Goal: Navigation & Orientation: Find specific page/section

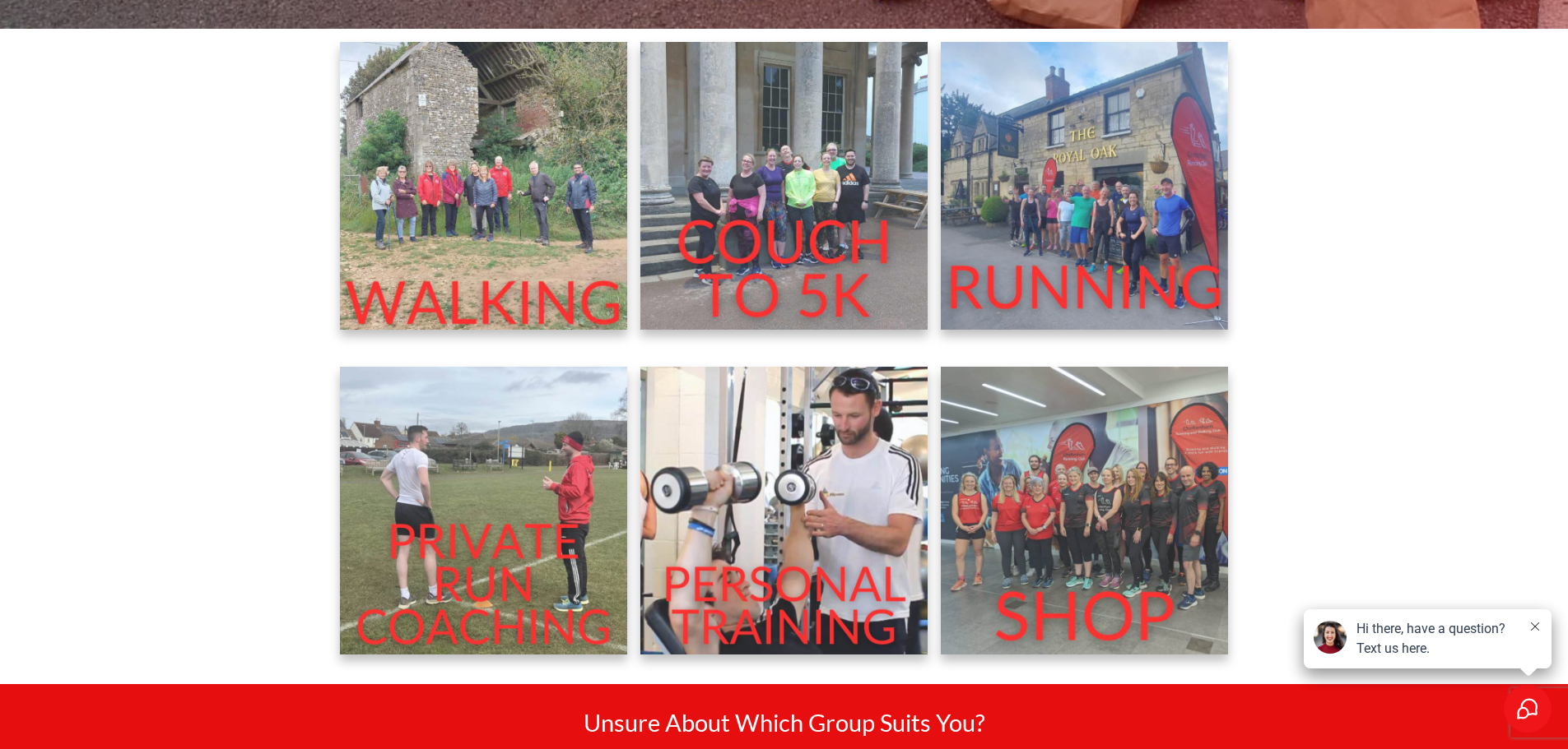
scroll to position [658, 0]
click at [995, 286] on img at bounding box center [1084, 184] width 288 height 288
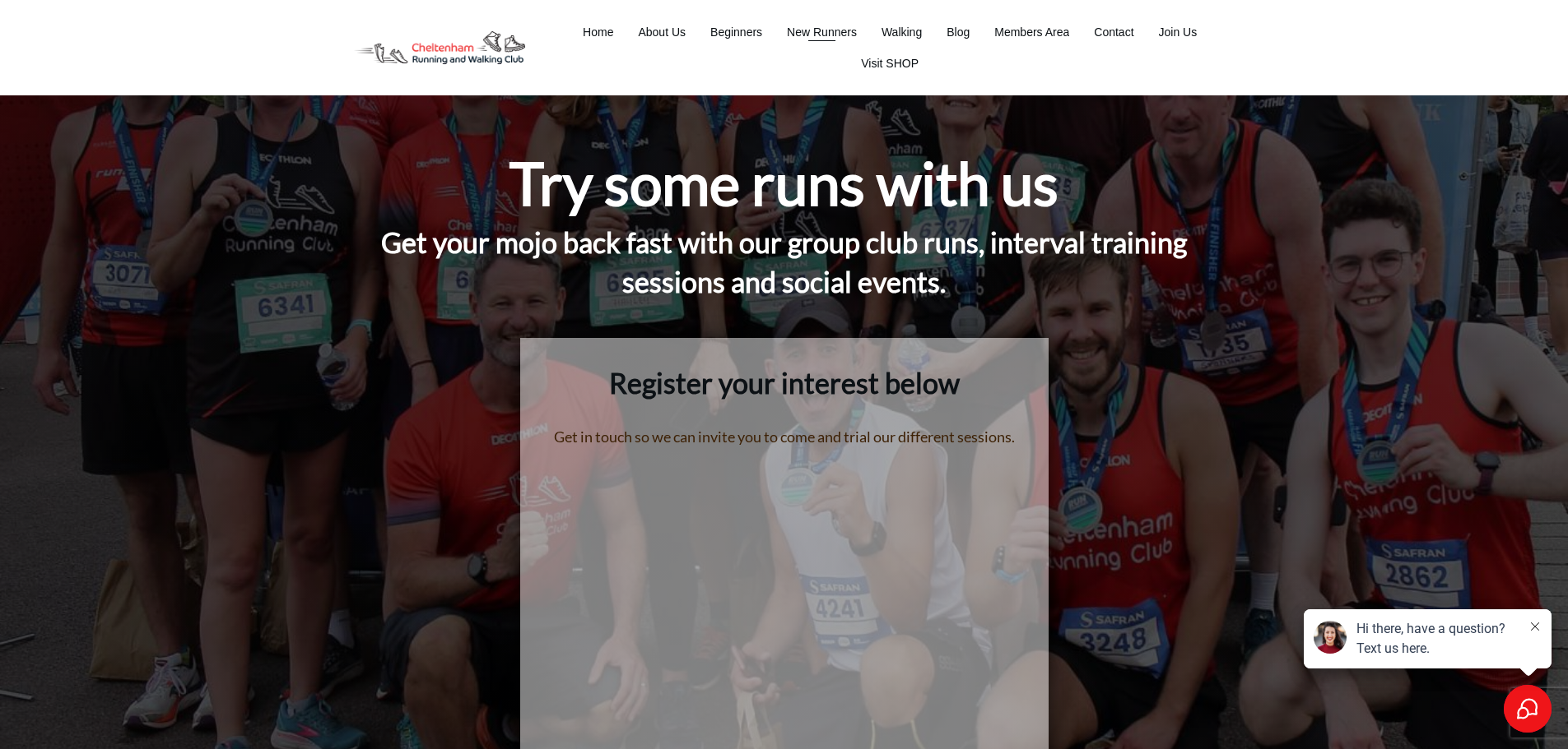
click at [820, 34] on span "New Runners" at bounding box center [821, 31] width 70 height 23
click at [737, 38] on span "Beginners" at bounding box center [736, 31] width 52 height 23
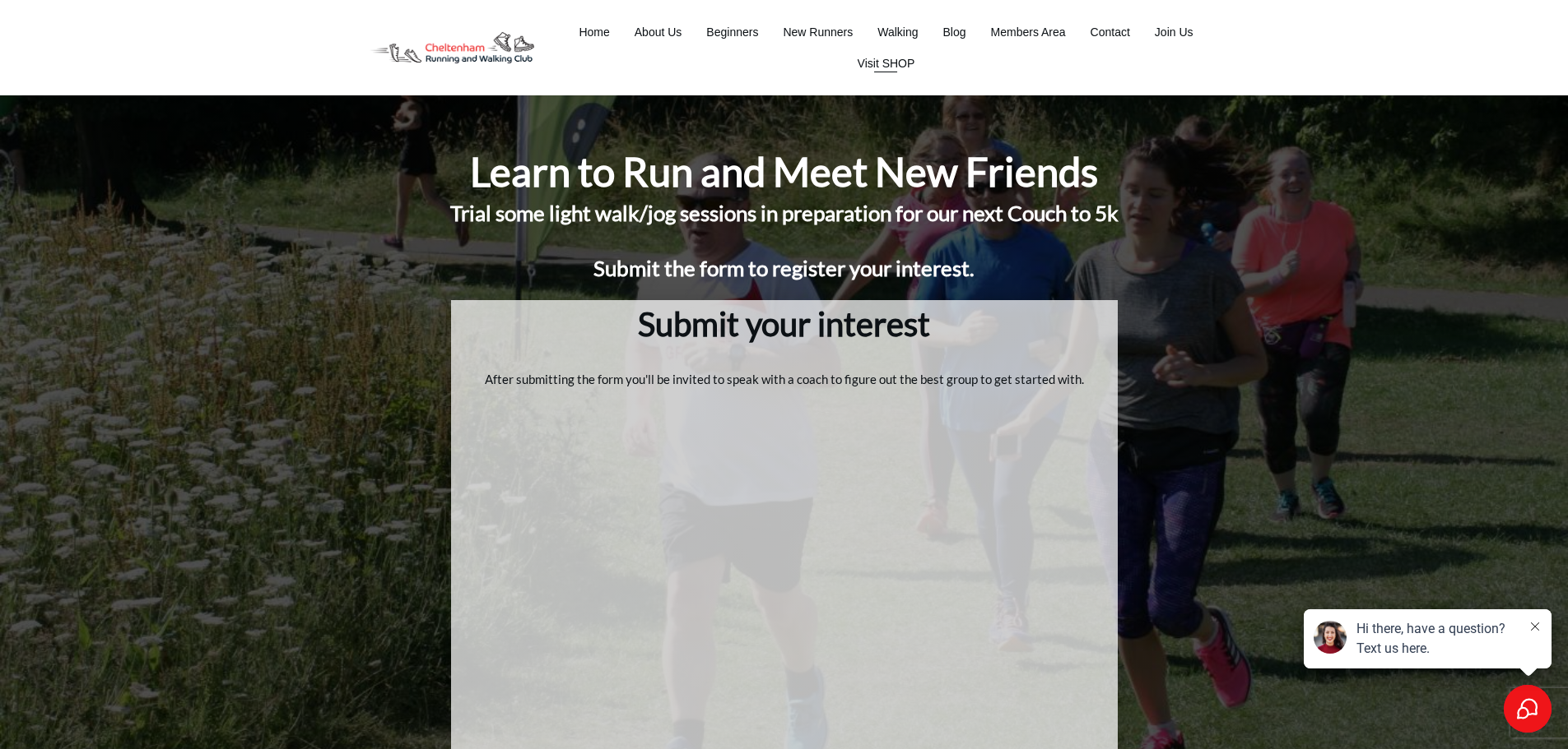
click at [894, 67] on span "Visit SHOP" at bounding box center [886, 63] width 57 height 23
